Goal: Find specific page/section: Find specific page/section

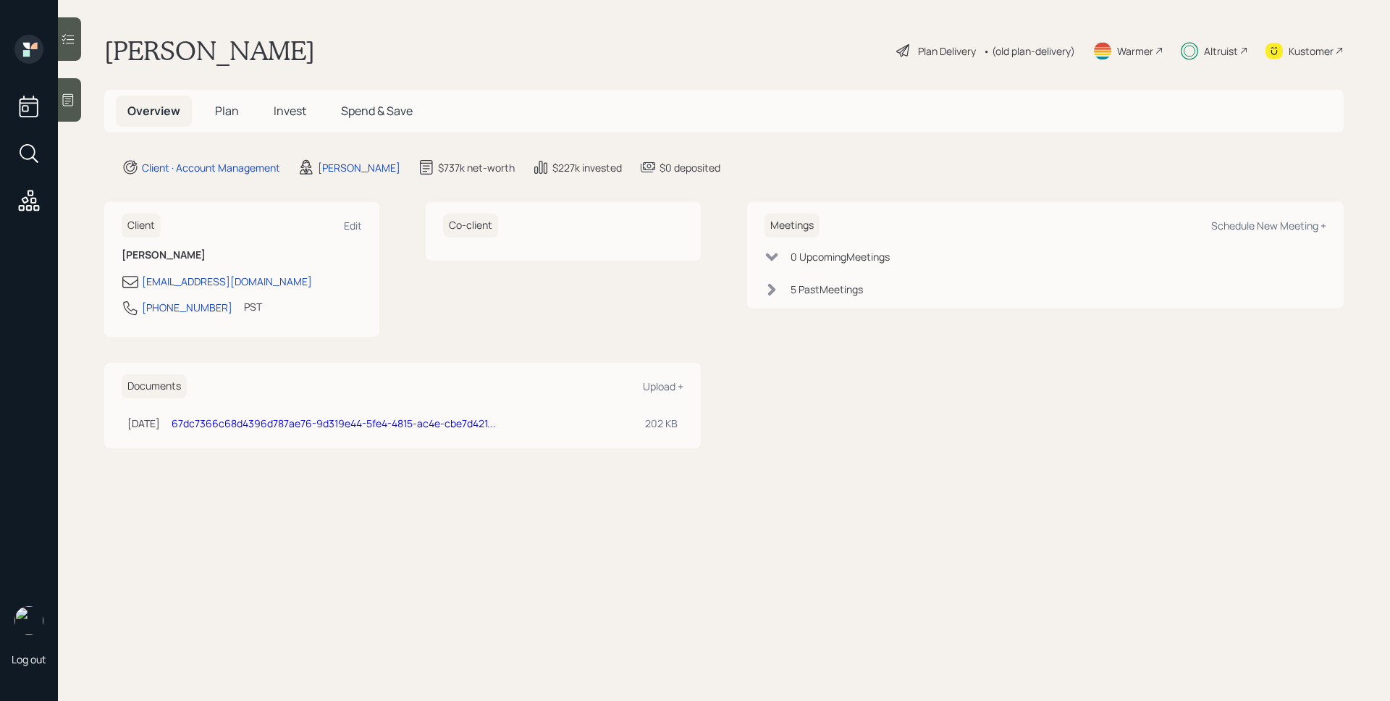
click at [302, 117] on span "Invest" at bounding box center [290, 111] width 33 height 16
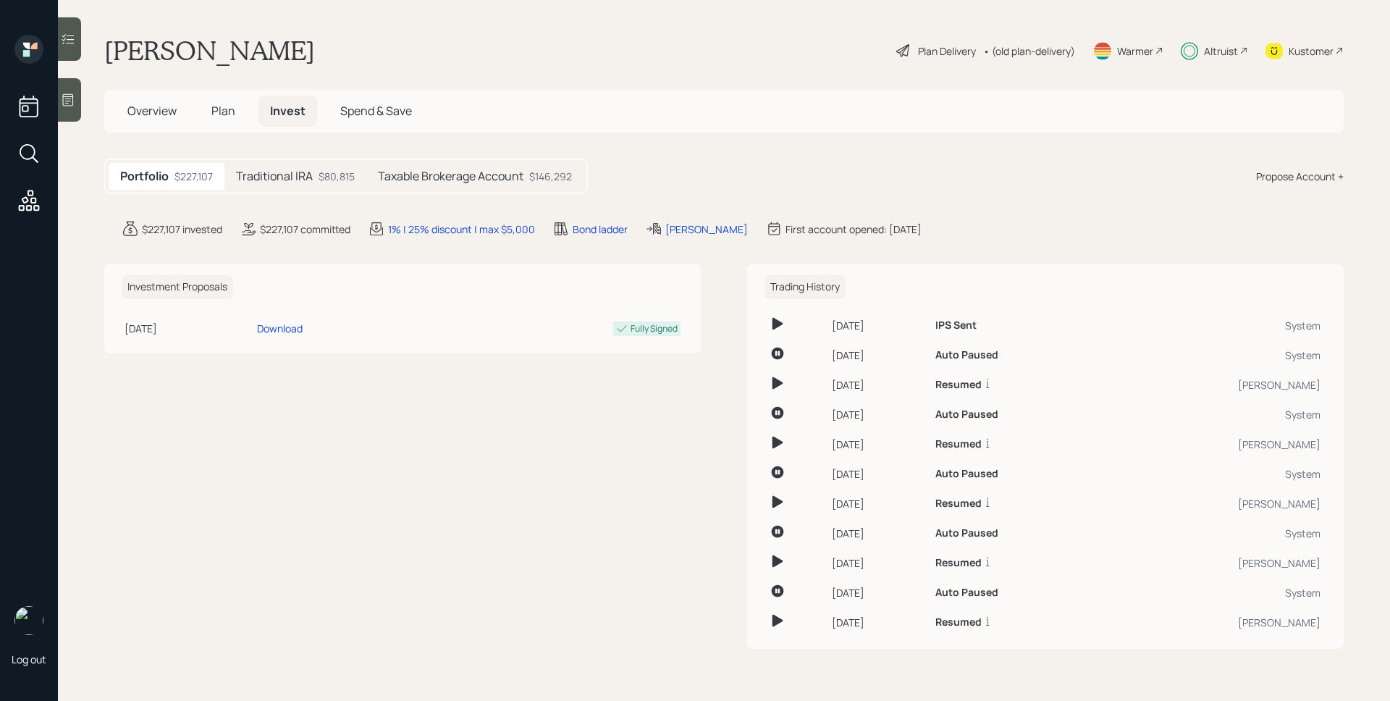
click at [221, 105] on span "Plan" at bounding box center [223, 111] width 24 height 16
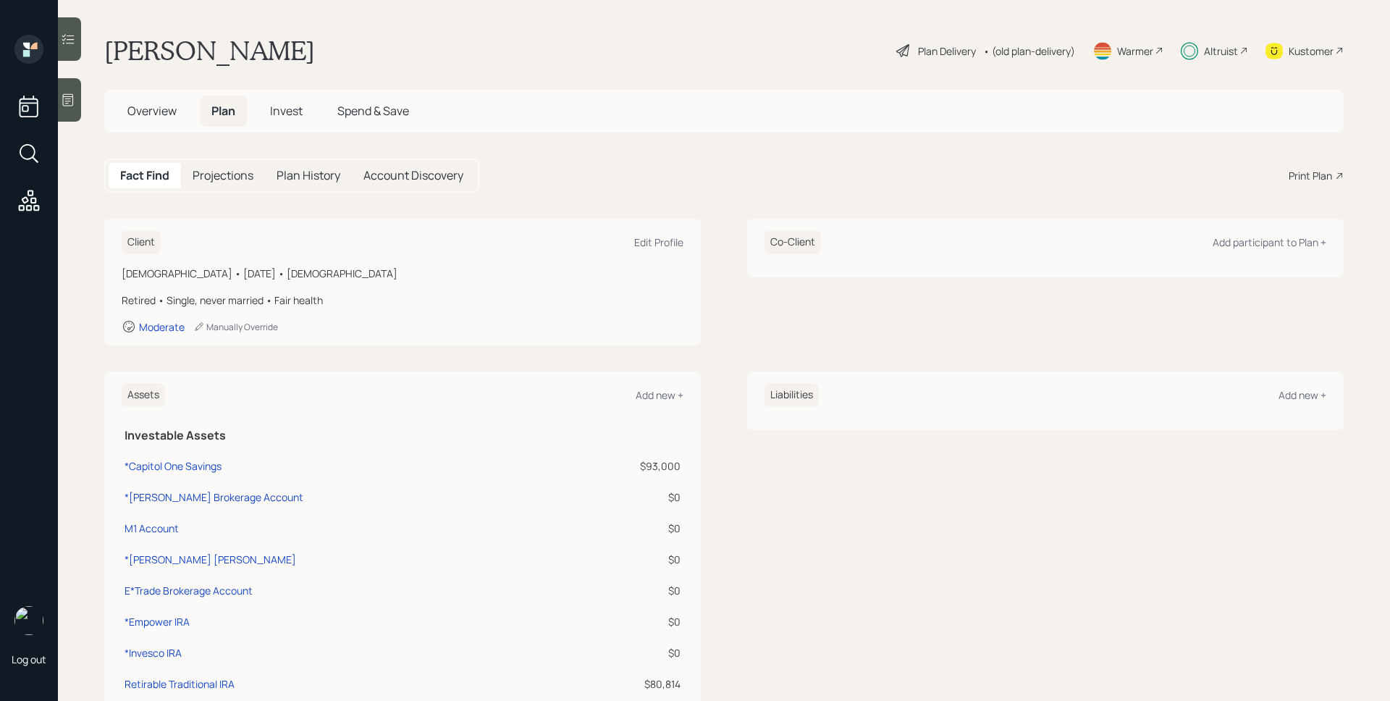
click at [269, 109] on h5 "Invest" at bounding box center [287, 111] width 56 height 31
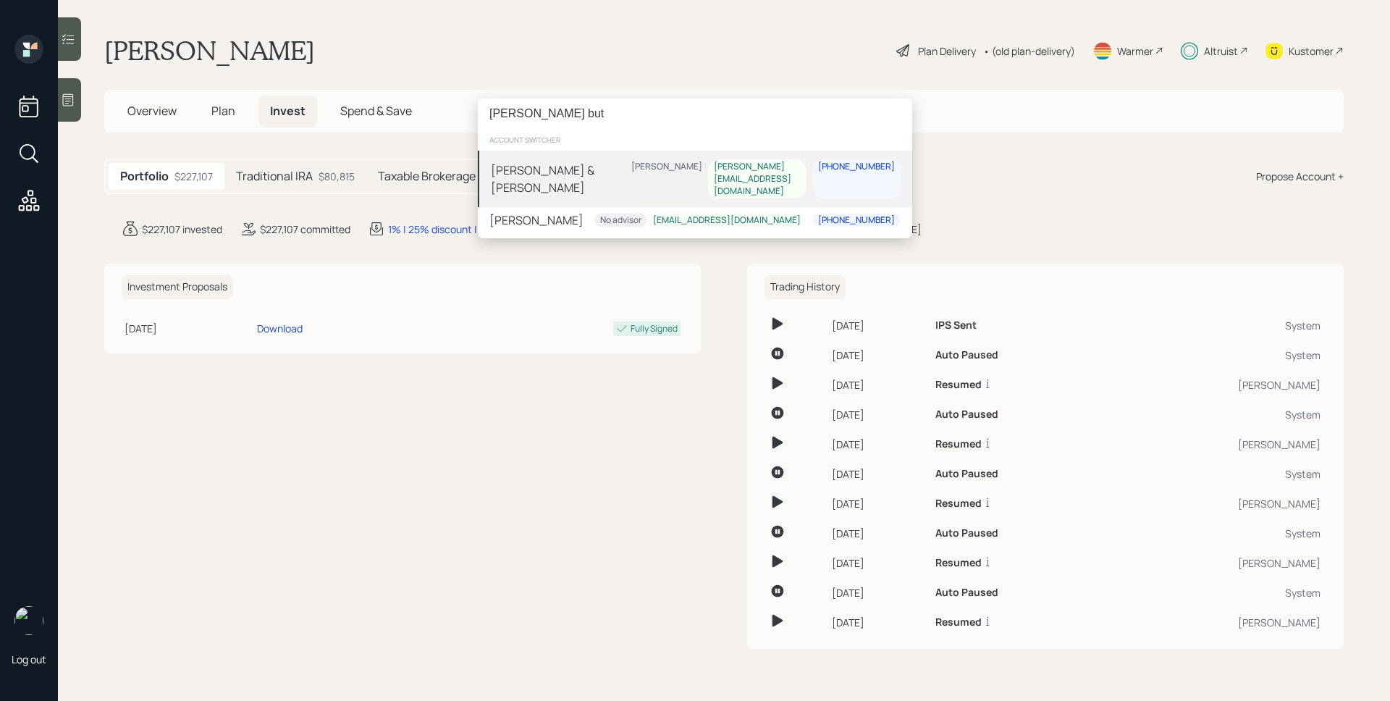
type input "dan but"
